Goal: Task Accomplishment & Management: Manage account settings

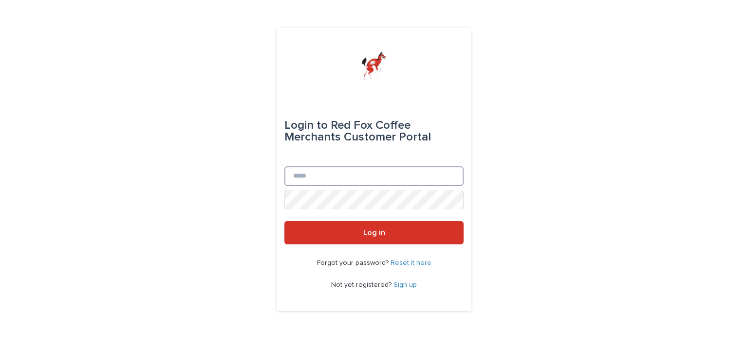
click at [431, 181] on input "Email" at bounding box center [373, 175] width 179 height 19
type input "**********"
